Goal: Find specific page/section: Find specific page/section

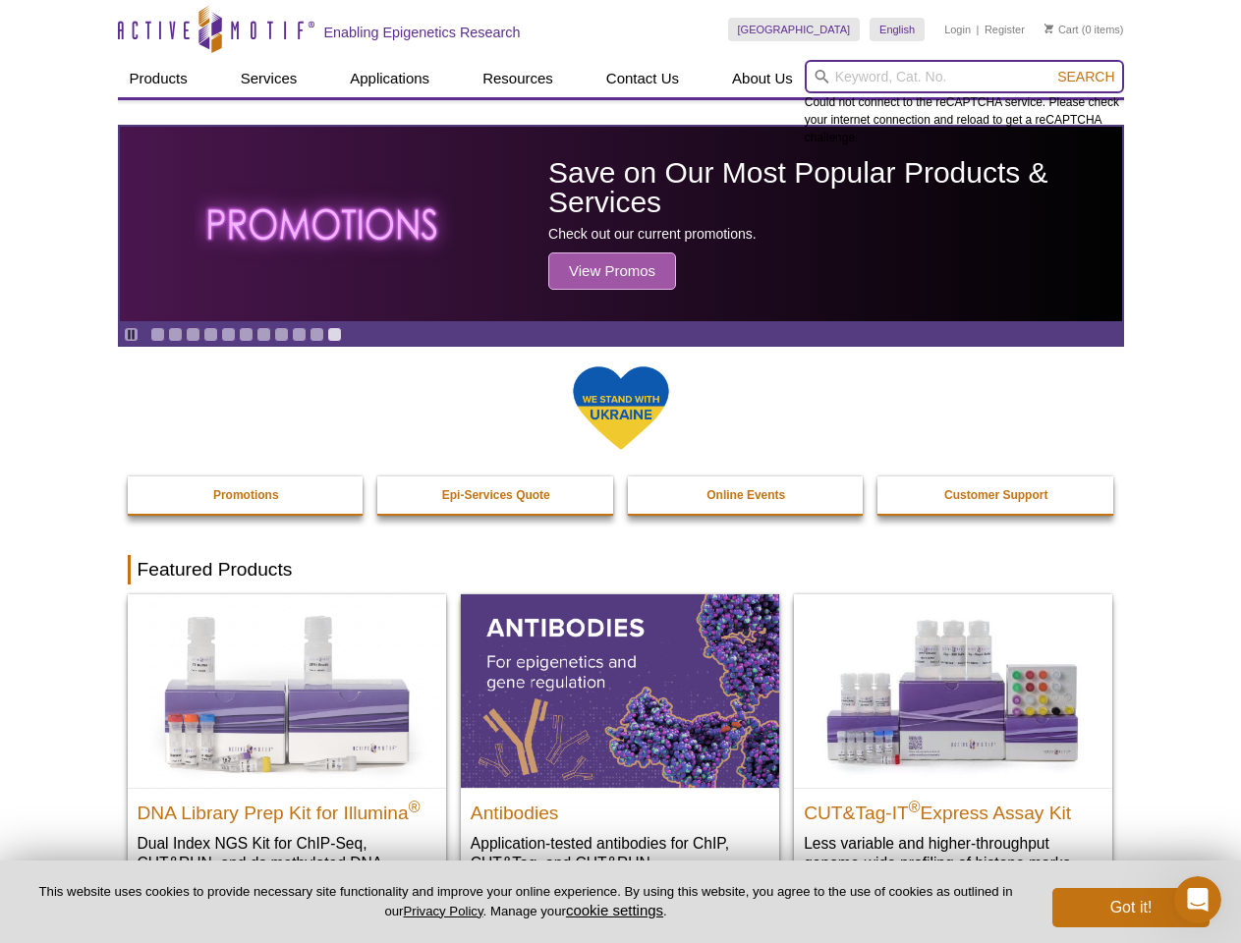
click at [964, 77] on input "search" at bounding box center [964, 76] width 319 height 33
click at [1086, 77] on span "Search" at bounding box center [1086, 77] width 57 height 16
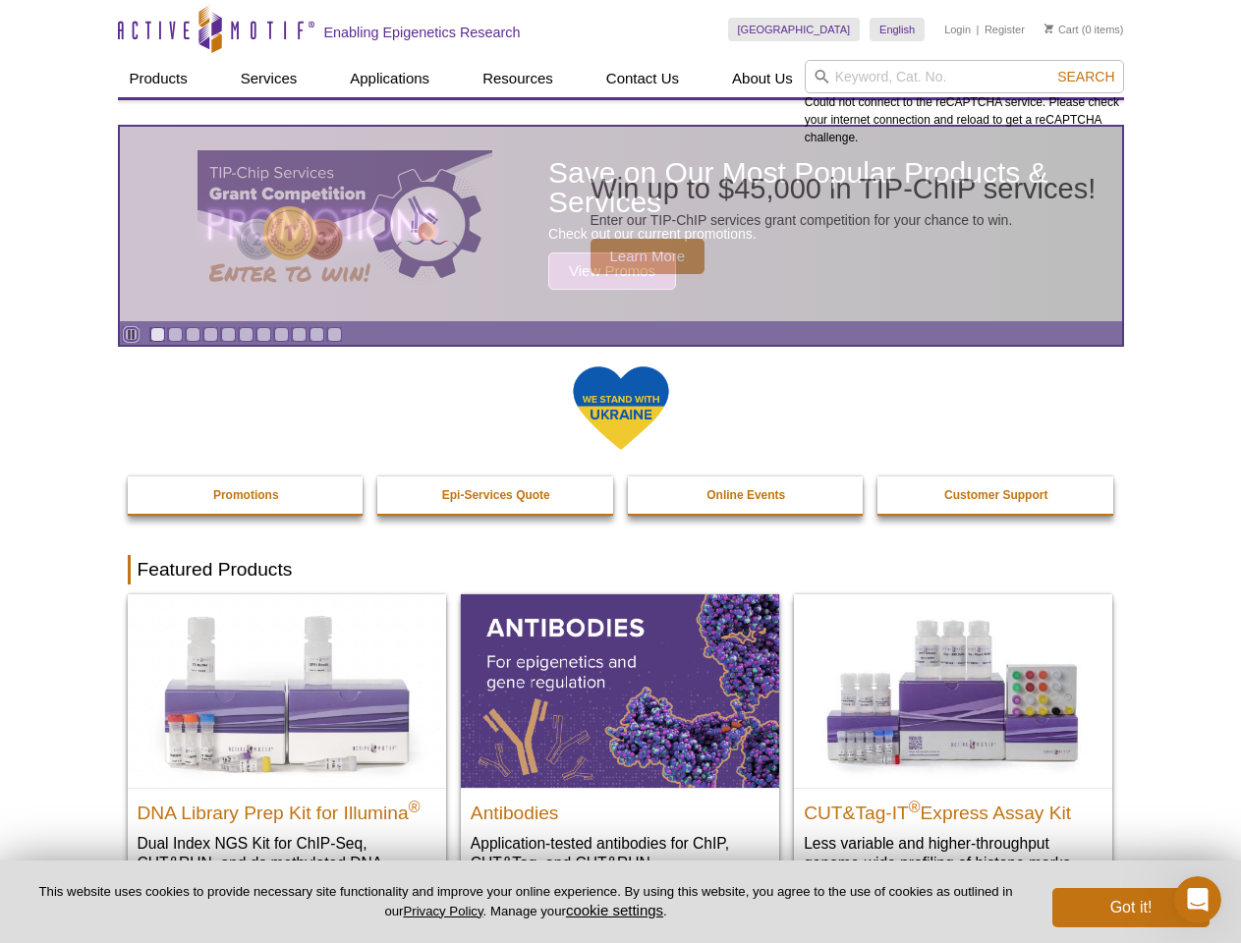
click at [131, 334] on icon "Pause" at bounding box center [131, 334] width 13 height 13
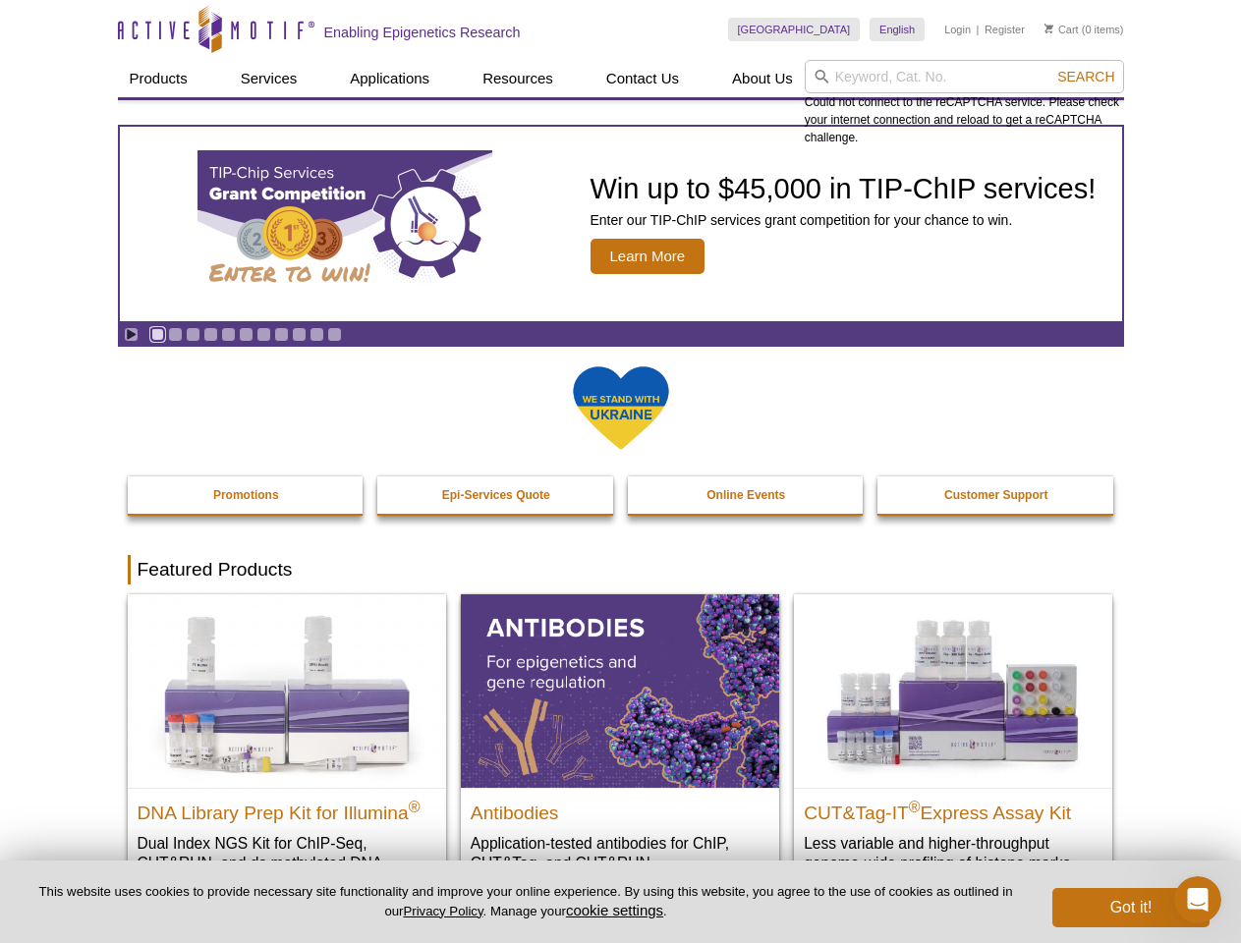
click at [157, 334] on link "Go to slide 1" at bounding box center [157, 334] width 15 height 15
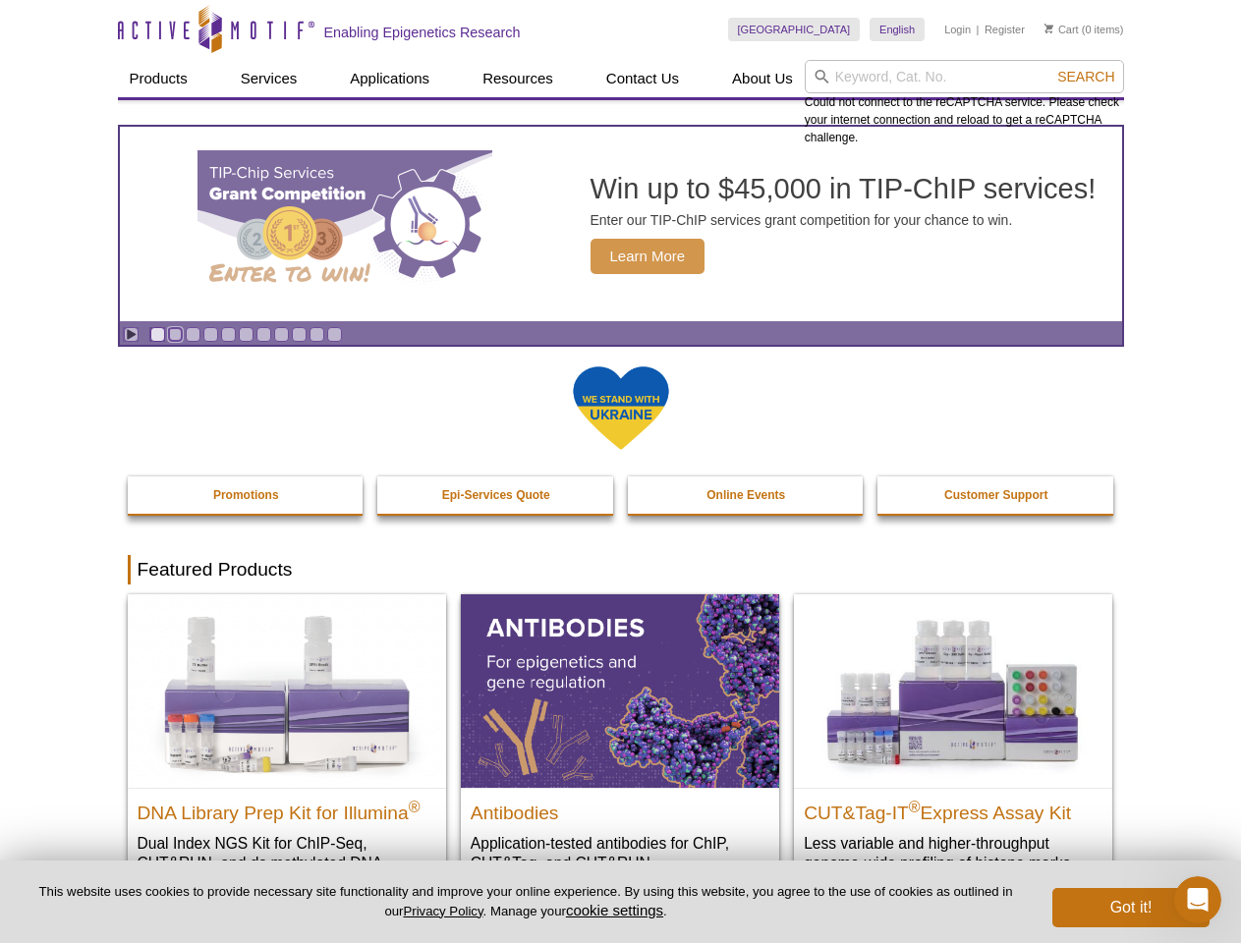
click at [175, 334] on link "Go to slide 2" at bounding box center [175, 334] width 15 height 15
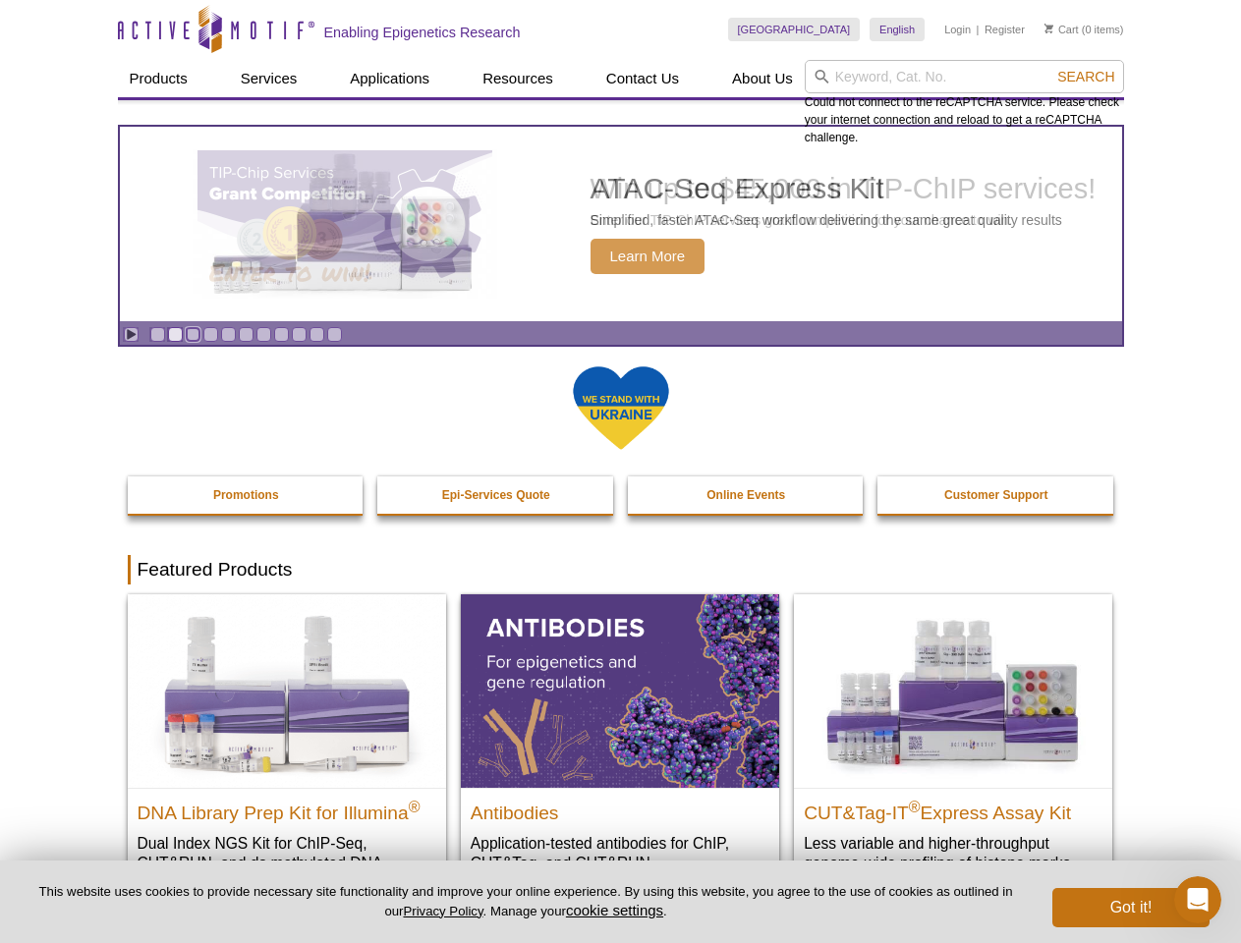
click at [193, 334] on link "Go to slide 3" at bounding box center [193, 334] width 15 height 15
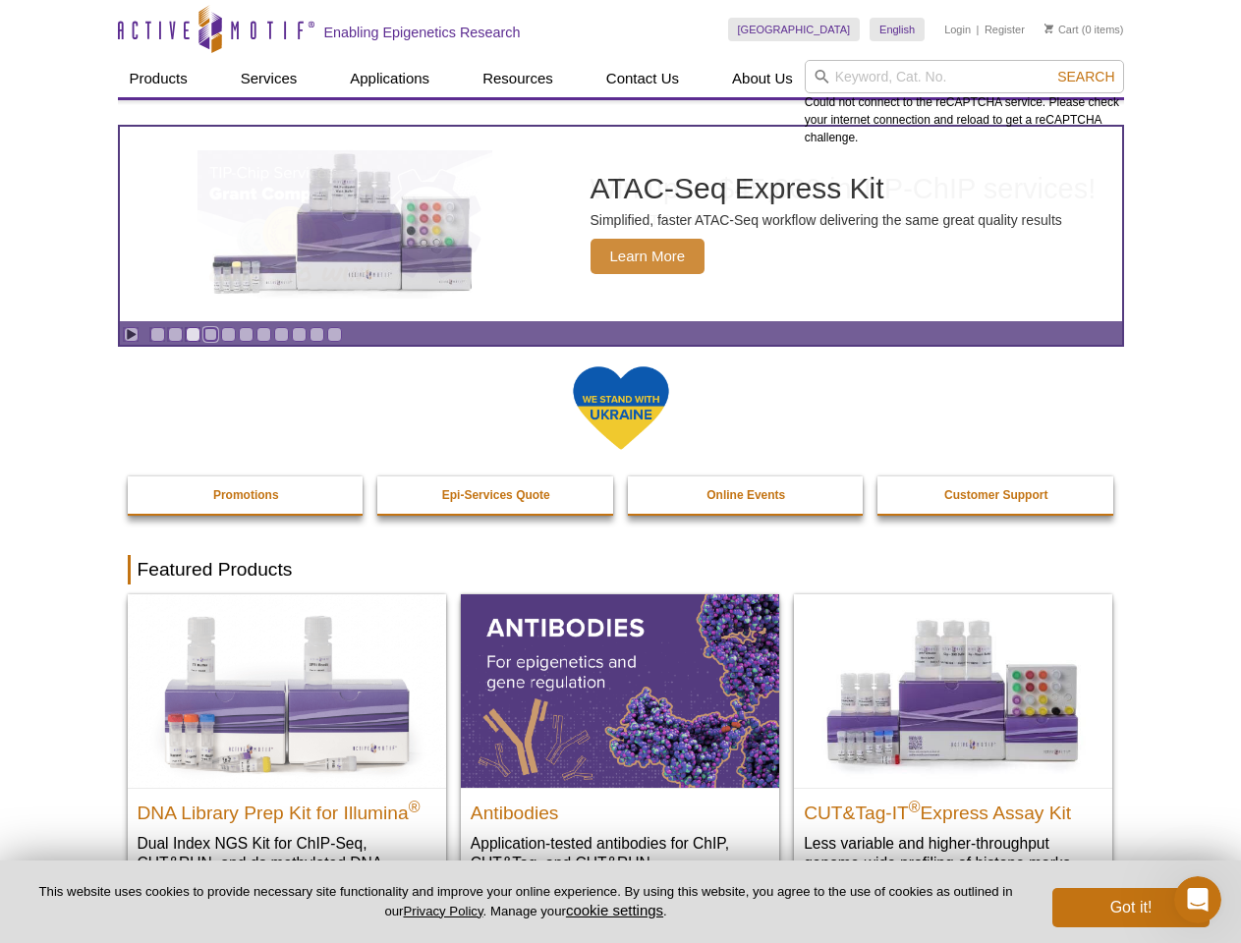
click at [210, 334] on link "Go to slide 4" at bounding box center [210, 334] width 15 height 15
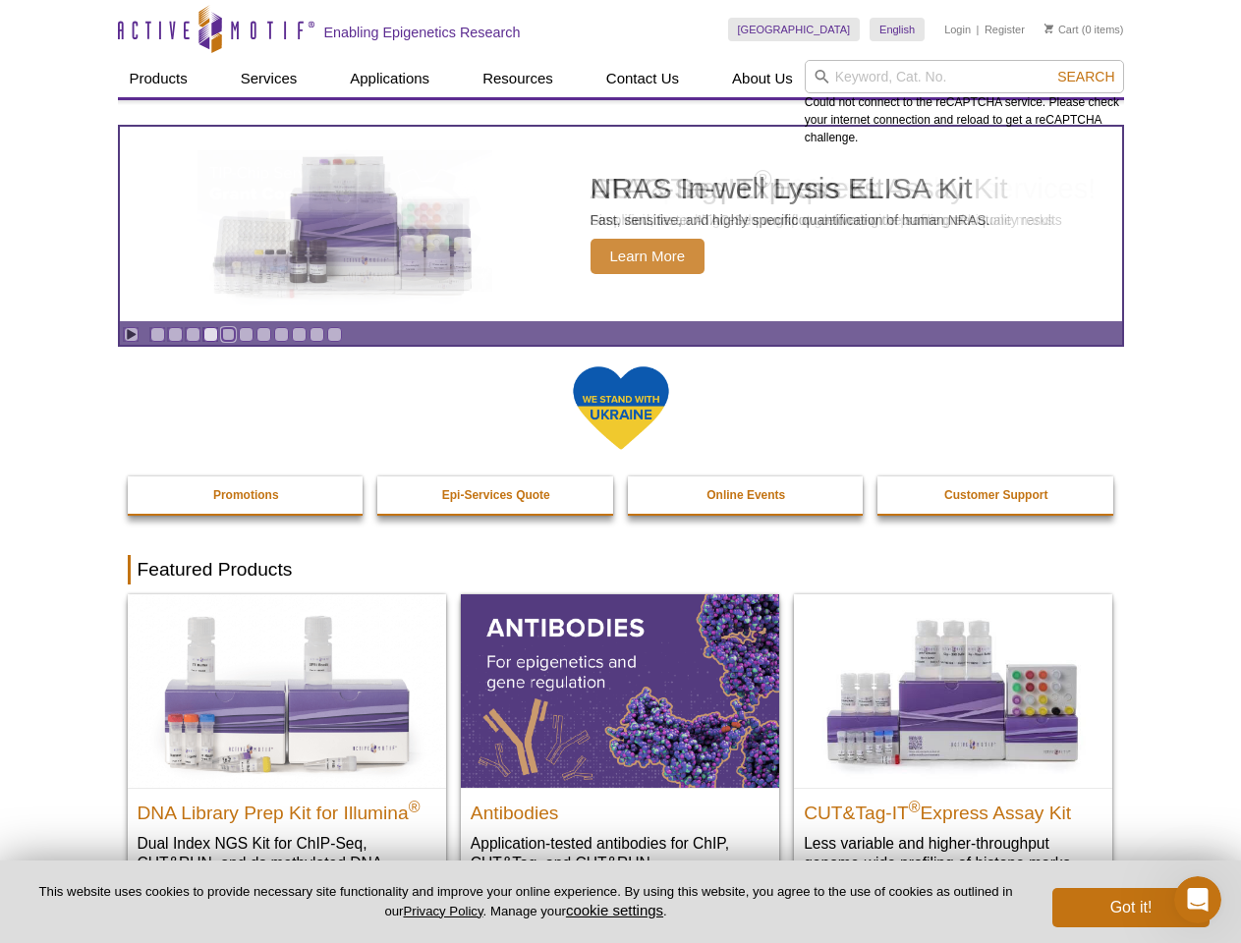
click at [228, 334] on link "Go to slide 5" at bounding box center [228, 334] width 15 height 15
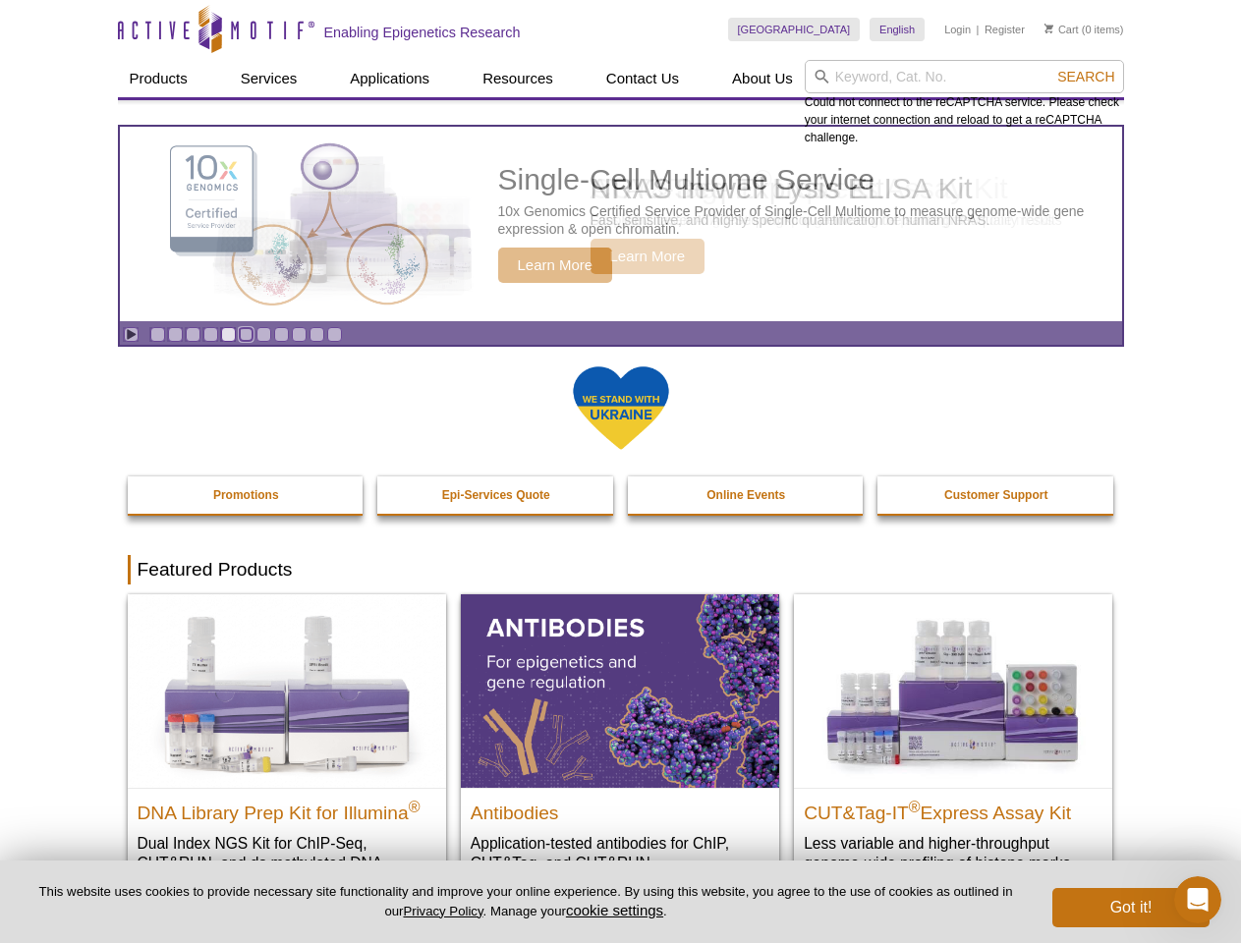
click at [246, 334] on link "Go to slide 6" at bounding box center [246, 334] width 15 height 15
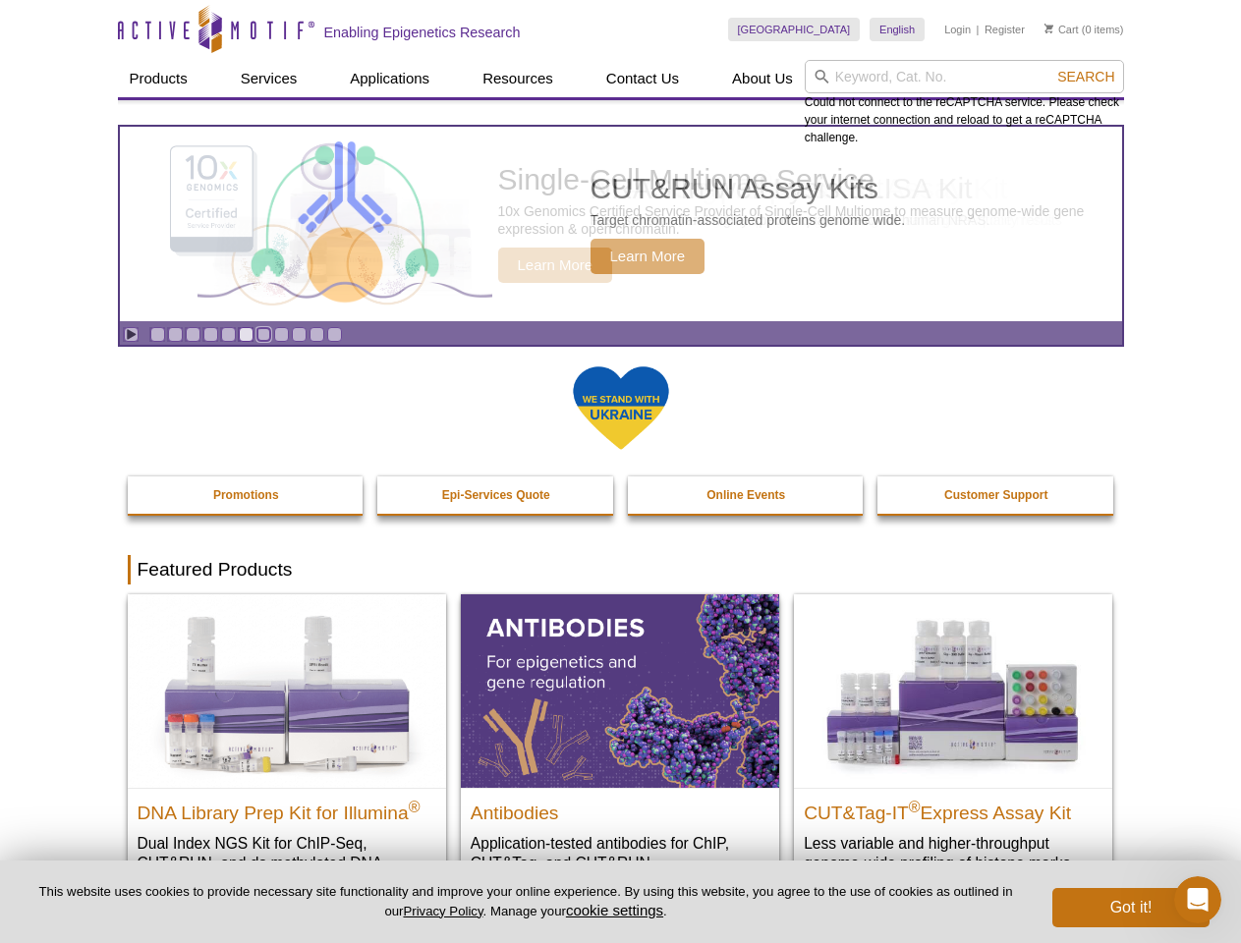
click at [263, 334] on link "Go to slide 7" at bounding box center [264, 334] width 15 height 15
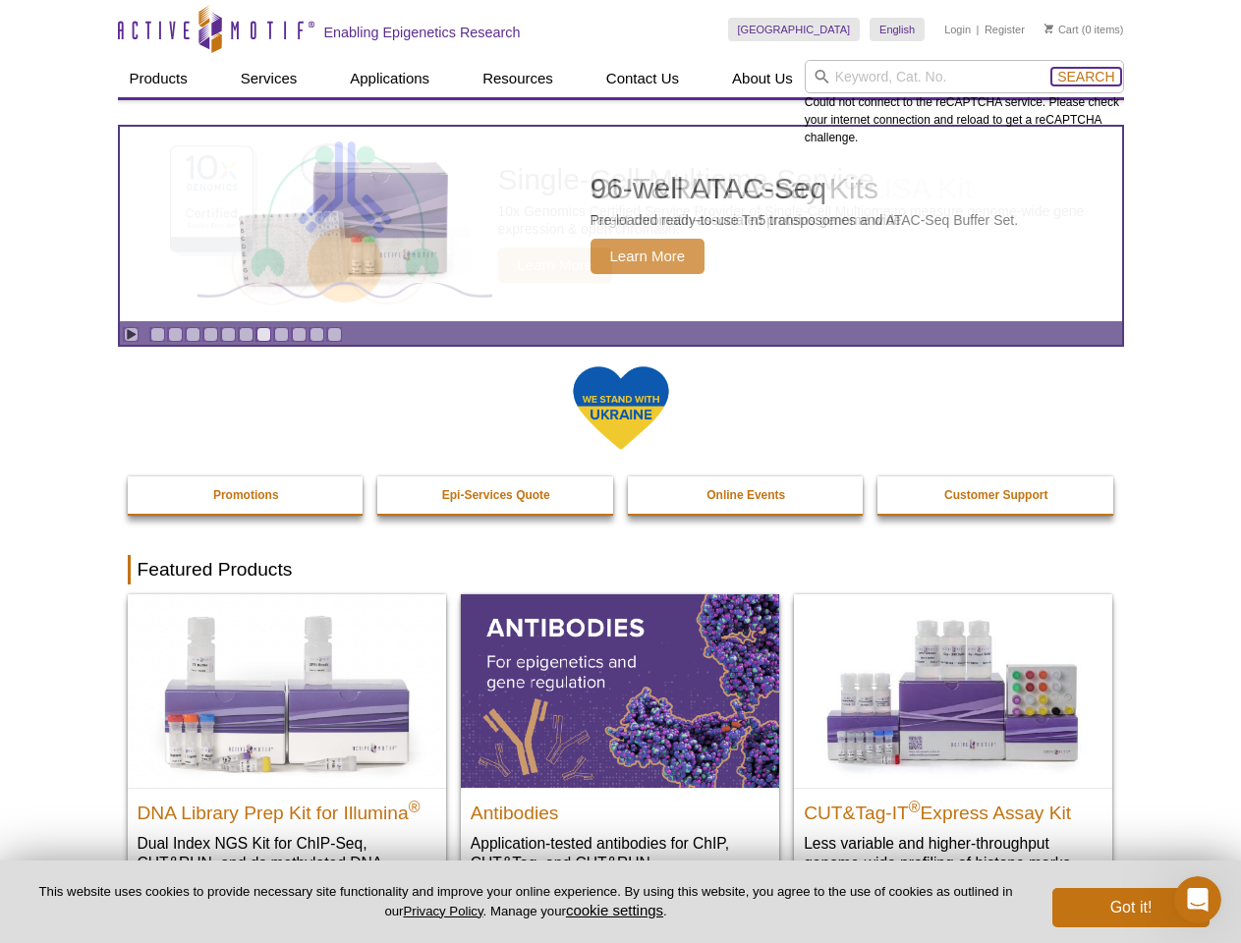
click at [1086, 77] on span "Search" at bounding box center [1086, 77] width 57 height 16
